Goal: Task Accomplishment & Management: Manage account settings

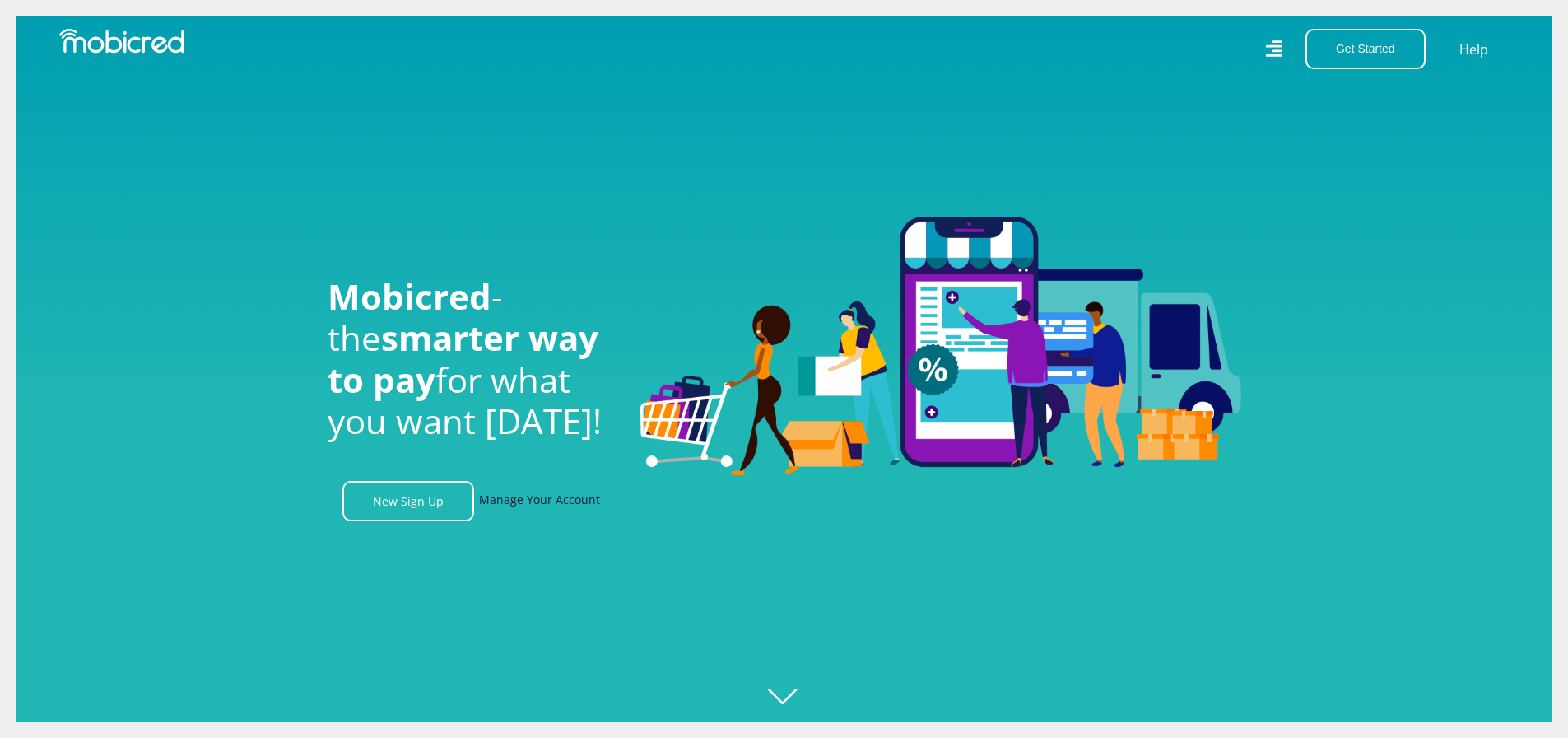
click at [550, 508] on link "Manage Your Account" at bounding box center [540, 501] width 121 height 40
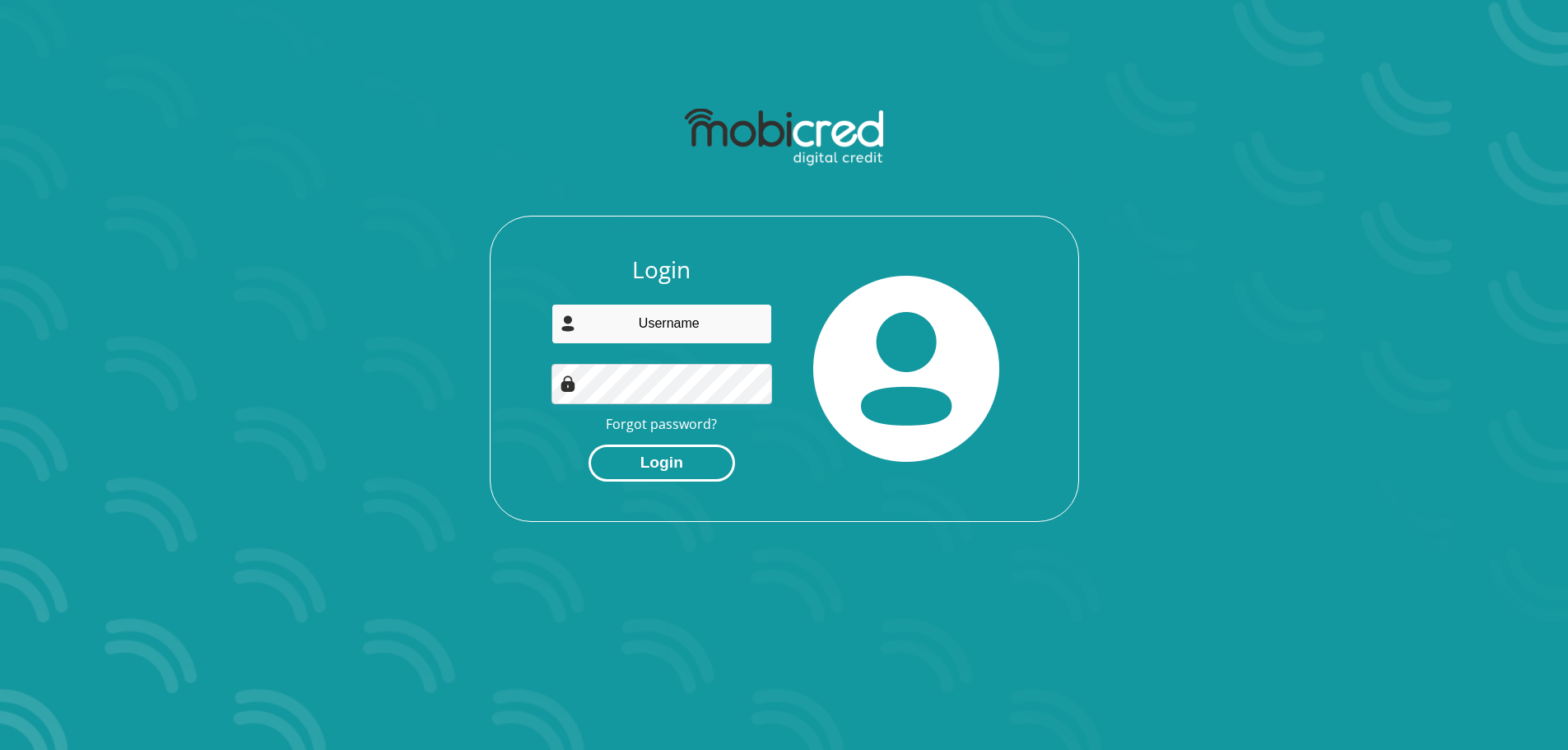
type input "mapularamahuma1@gmail.com"
click at [637, 457] on button "Login" at bounding box center [662, 463] width 146 height 37
